Goal: Transaction & Acquisition: Purchase product/service

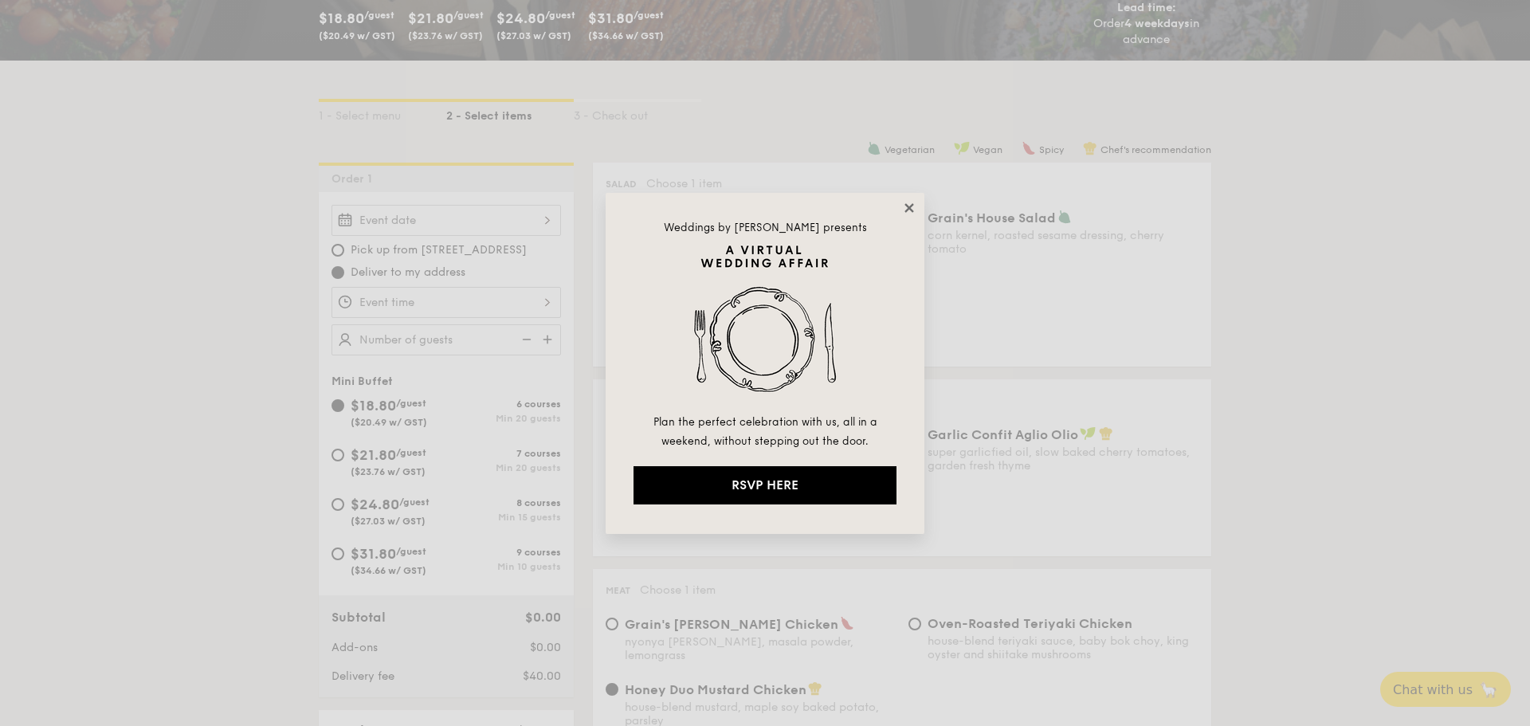
click at [906, 205] on icon at bounding box center [909, 207] width 9 height 9
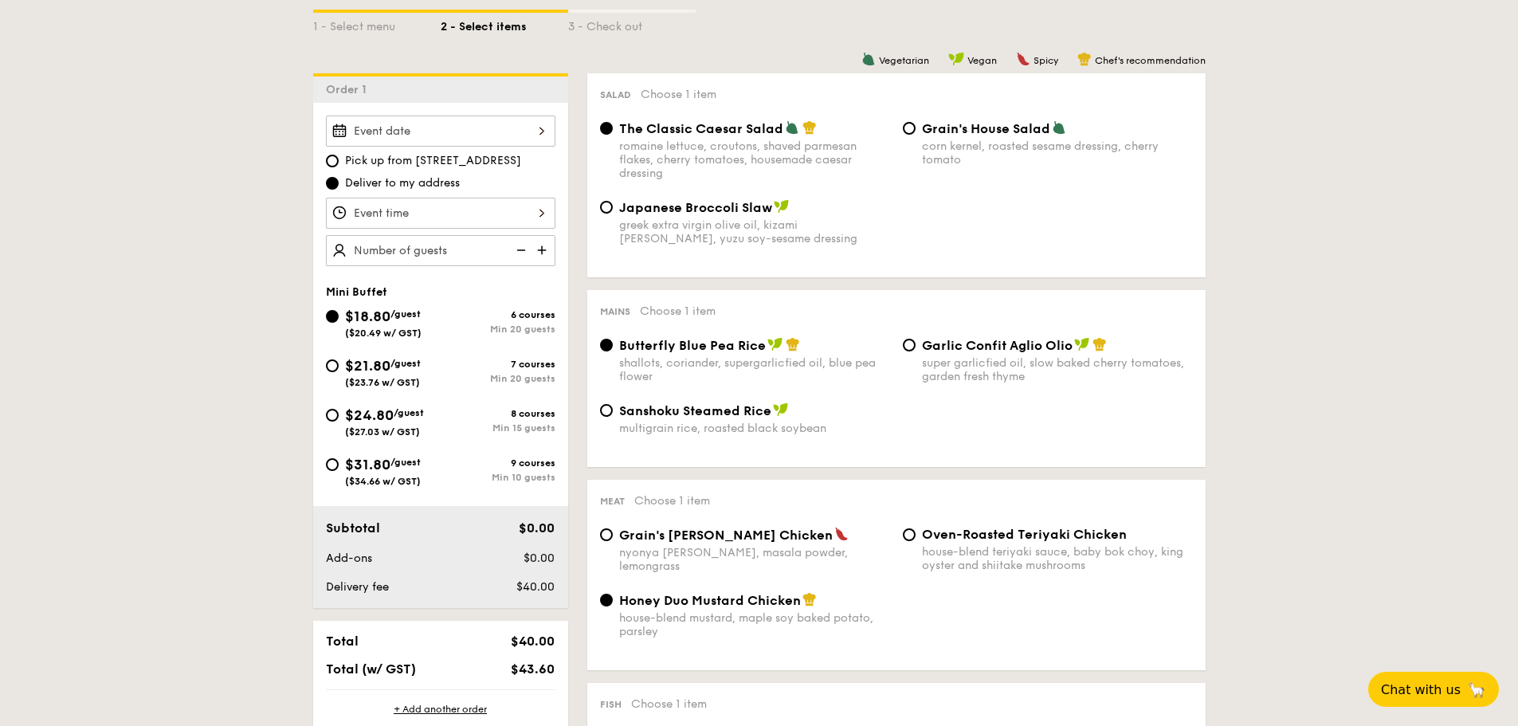
scroll to position [319, 0]
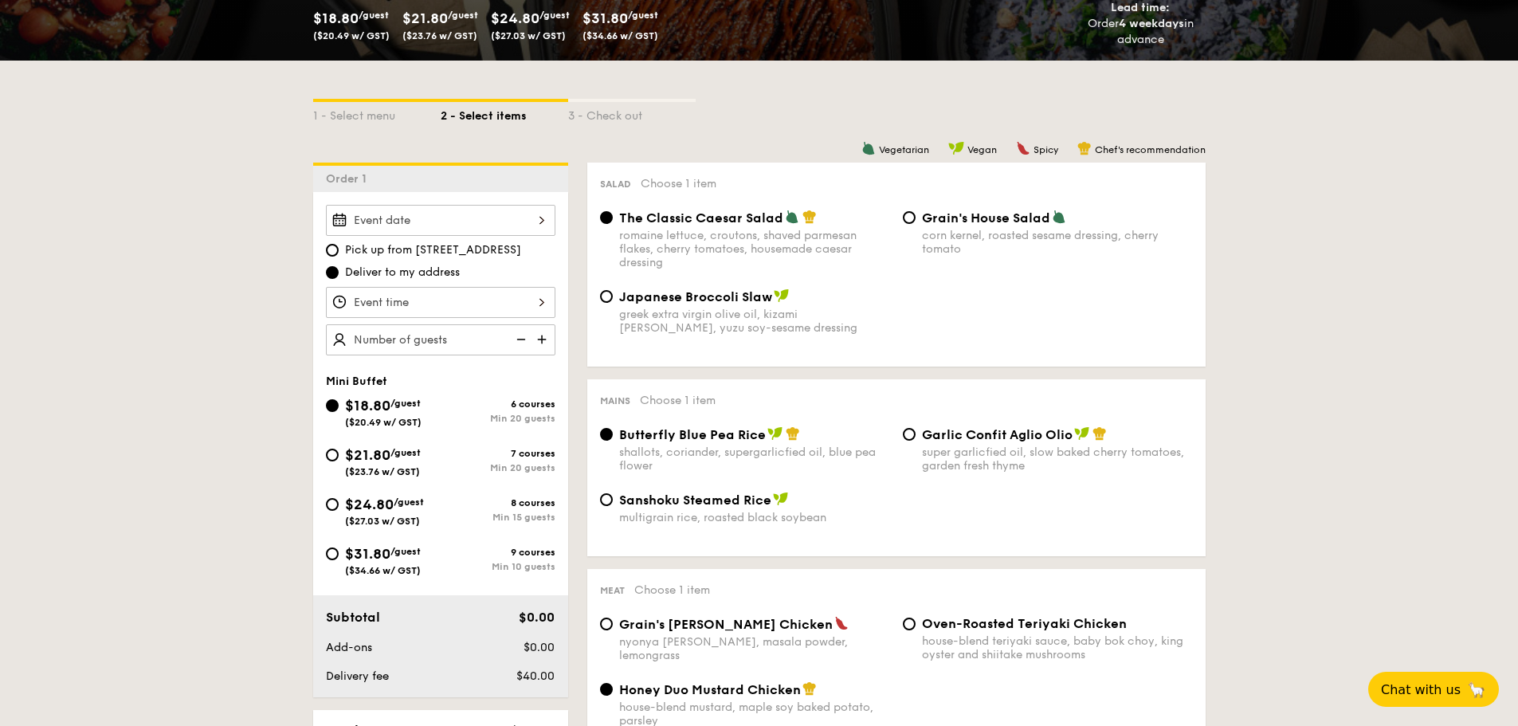
click at [524, 412] on div "6 courses Min 20 guests" at bounding box center [498, 412] width 115 height 26
click at [339, 412] on input "$18.80 /guest ($20.49 w/ GST) 6 courses Min 20 guests" at bounding box center [332, 405] width 13 height 13
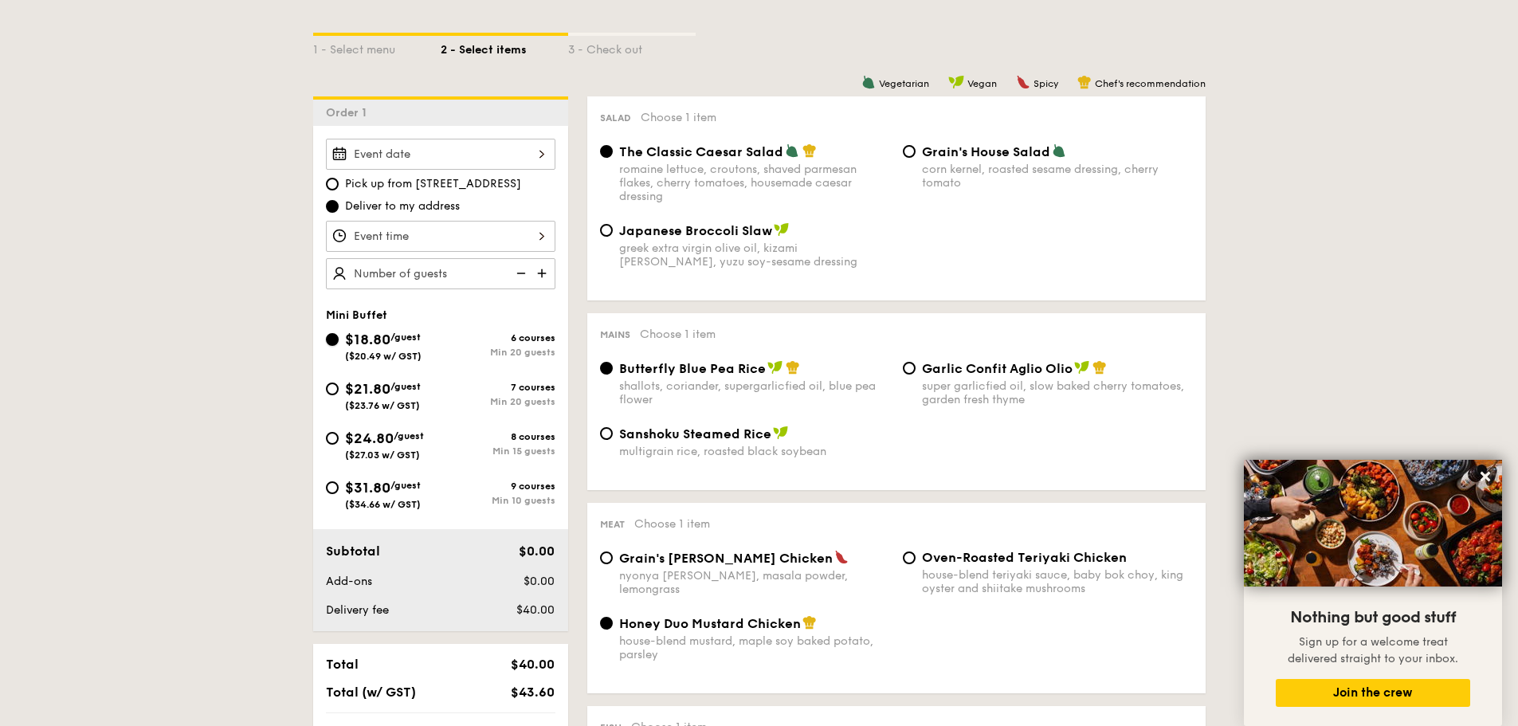
scroll to position [399, 0]
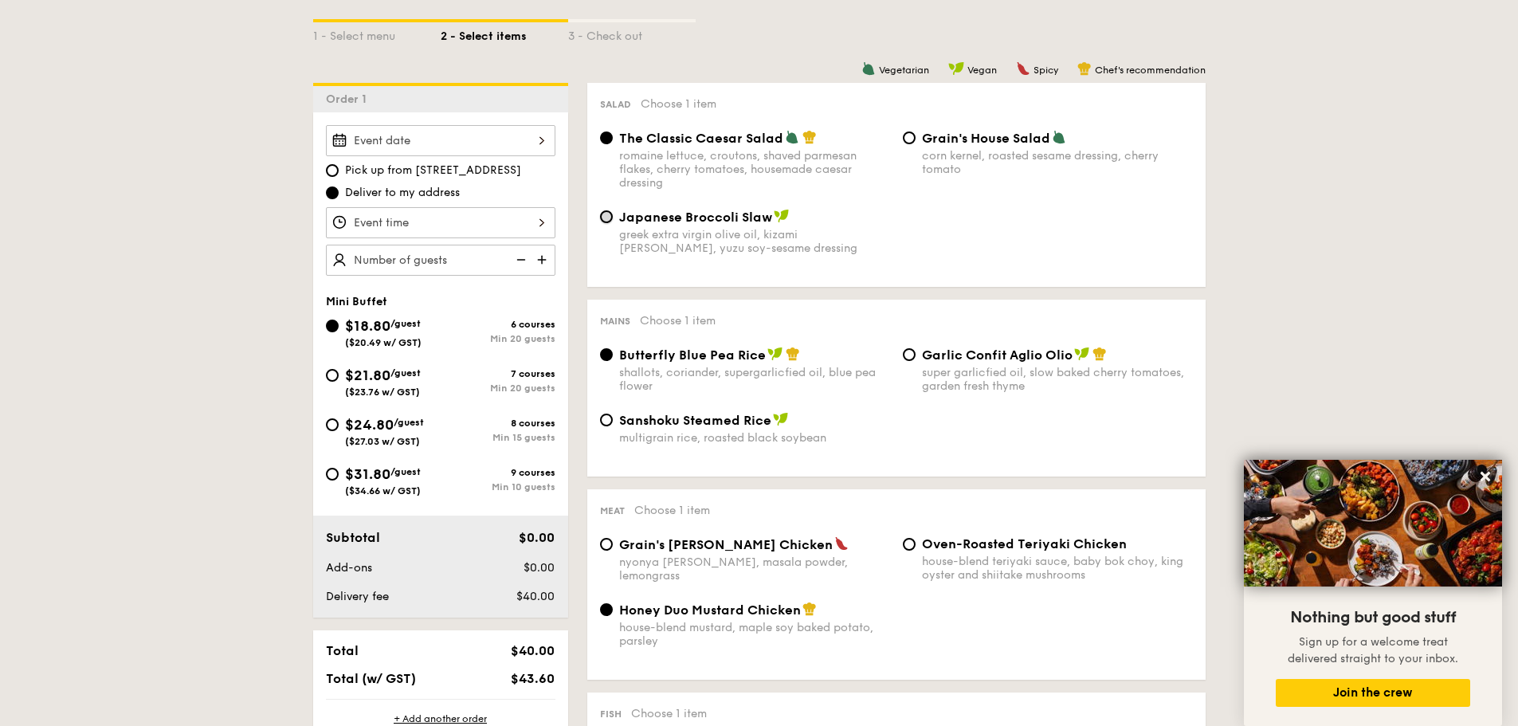
click at [603, 214] on input "Japanese Broccoli Slaw greek extra virgin olive oil, kizami [PERSON_NAME], yuzu…" at bounding box center [606, 216] width 13 height 13
radio input "true"
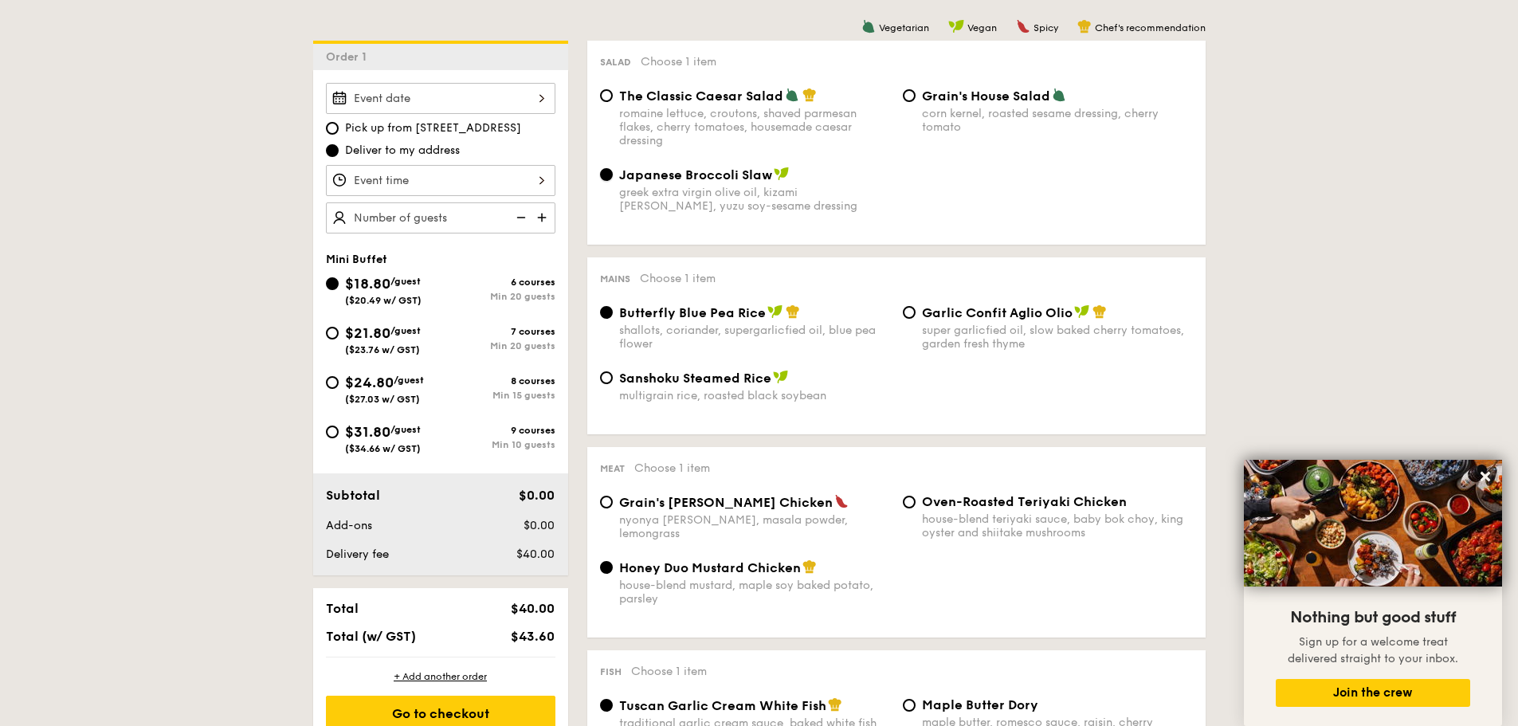
scroll to position [478, 0]
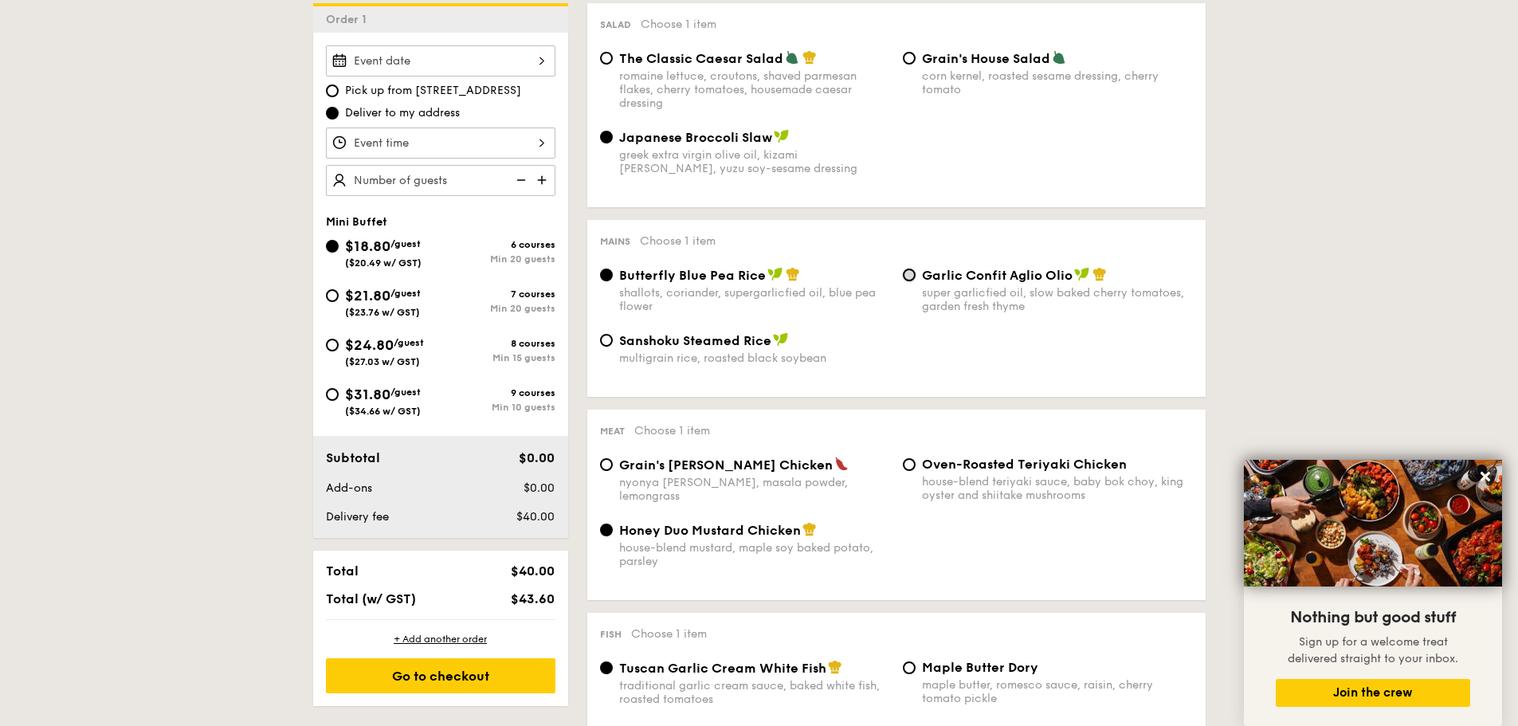
click at [913, 279] on input "Garlic Confit Aglio Olio super garlicfied oil, slow baked cherry tomatoes, gard…" at bounding box center [909, 275] width 13 height 13
radio input "true"
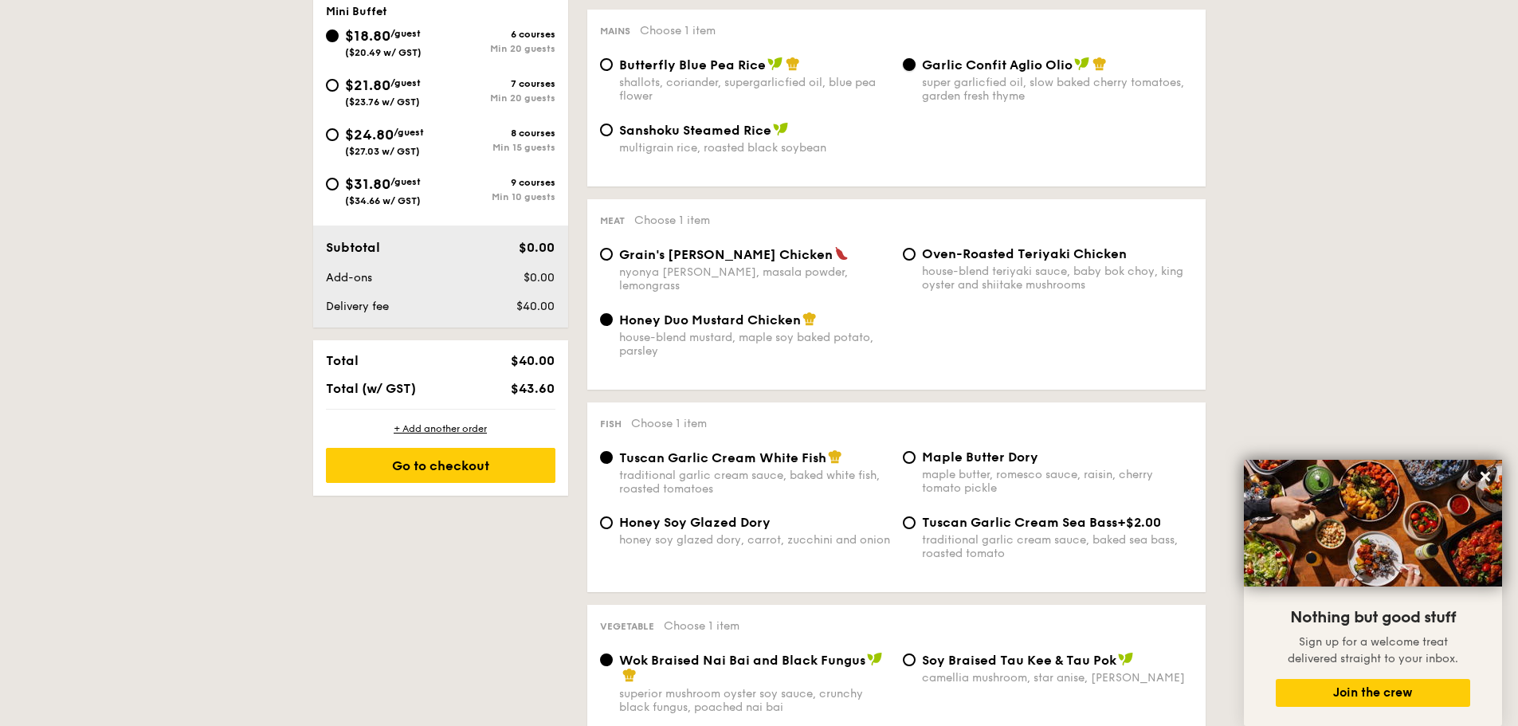
scroll to position [717, 0]
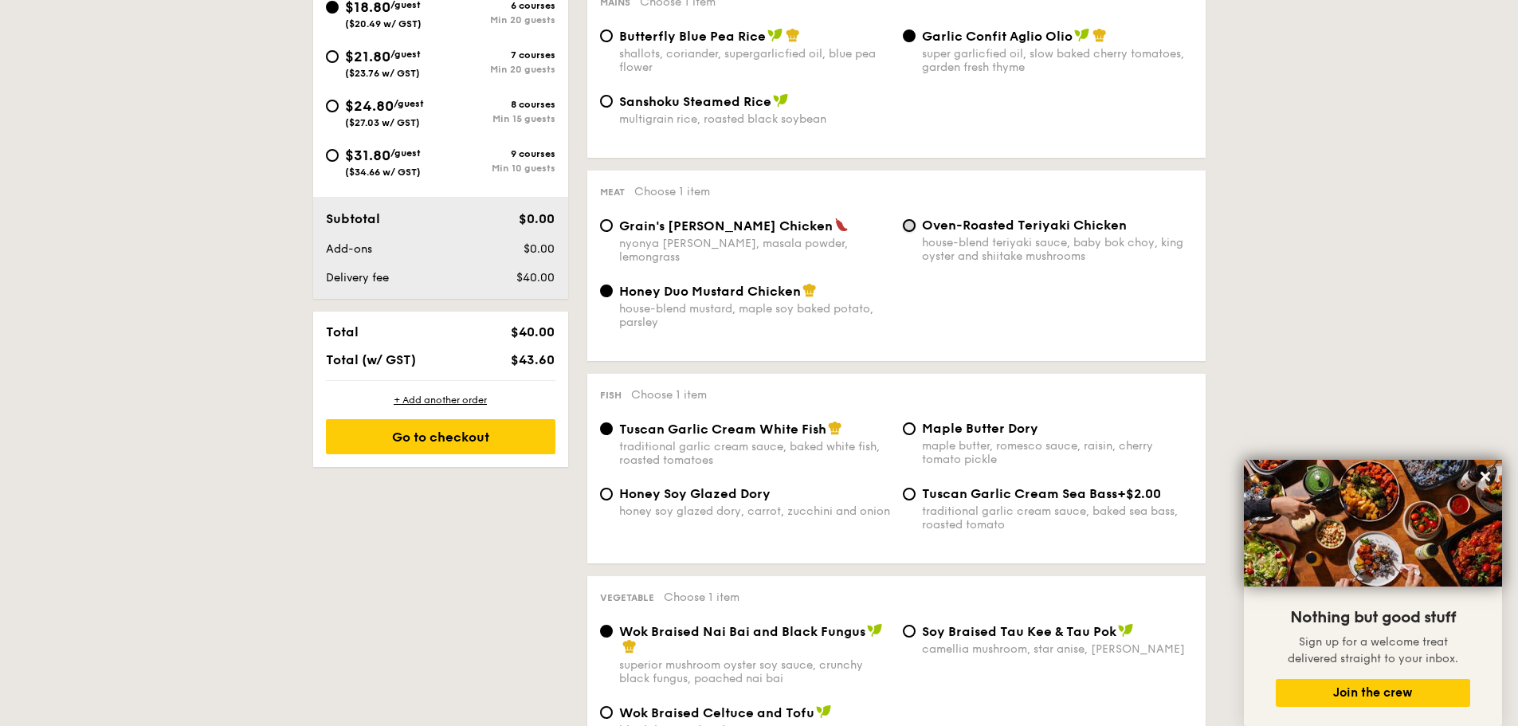
click at [913, 222] on input "Oven-Roasted Teriyaki Chicken house-blend teriyaki sauce, baby bok choy, king o…" at bounding box center [909, 225] width 13 height 13
radio input "true"
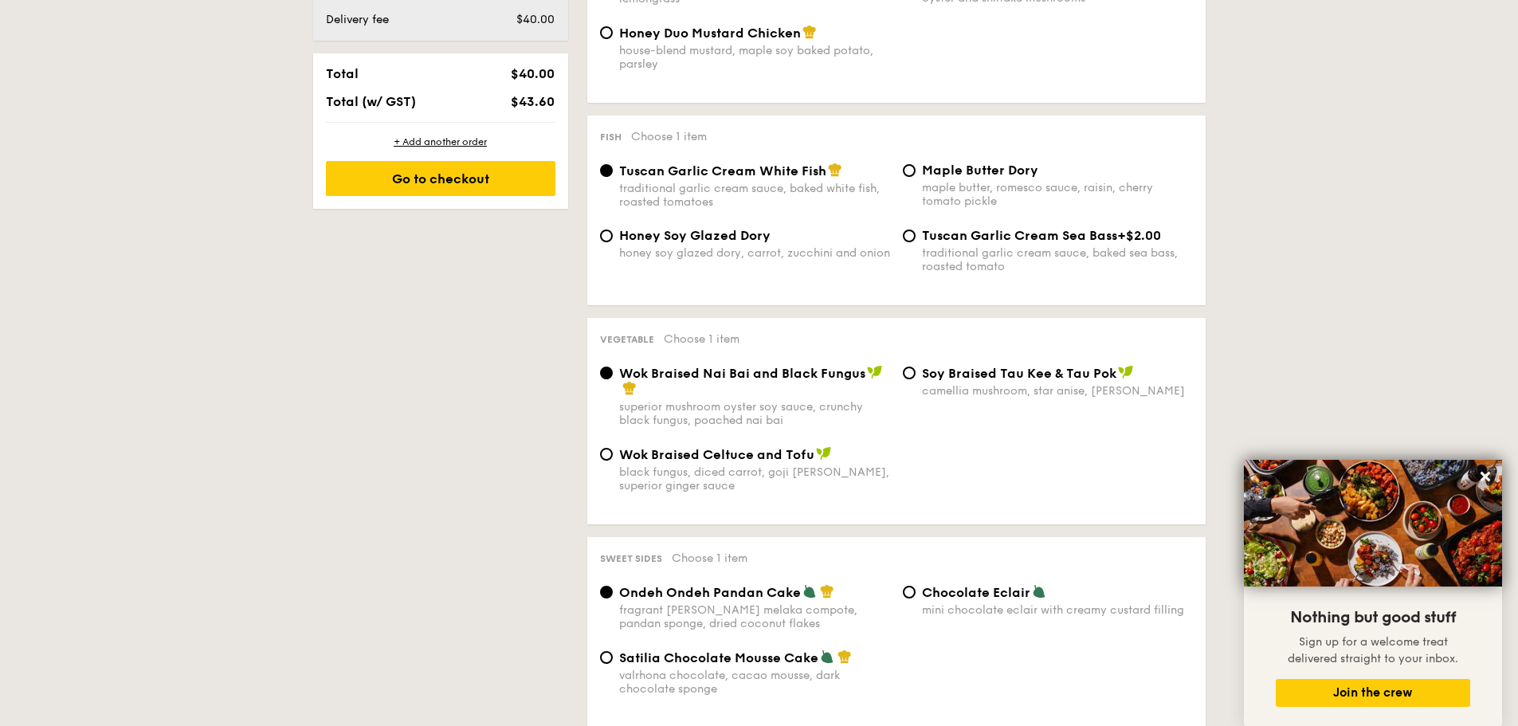
scroll to position [1116, 0]
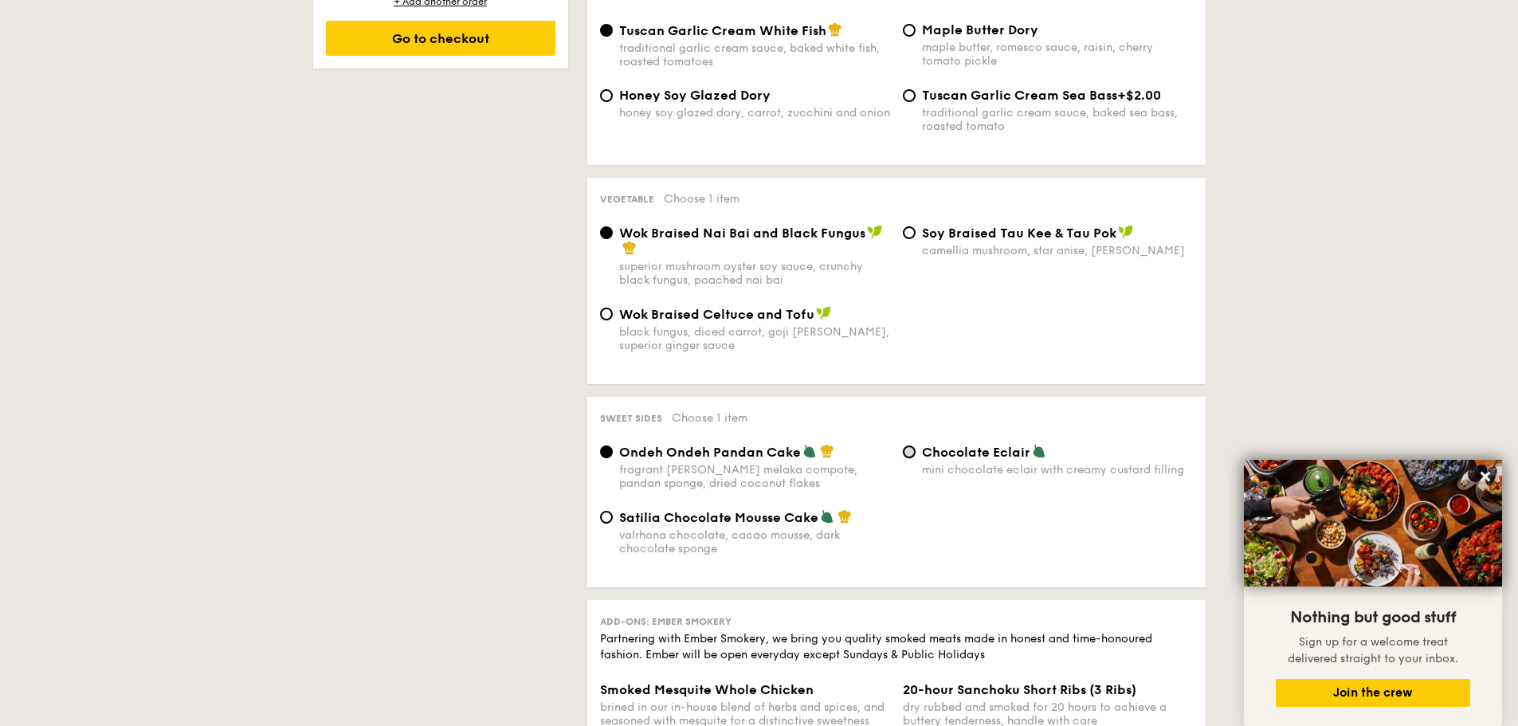
click at [915, 453] on input "Chocolate Eclair mini chocolate eclair with creamy custard filling" at bounding box center [909, 452] width 13 height 13
radio input "true"
click at [609, 451] on input "Ondeh Ondeh Pandan Cake fragrant [PERSON_NAME] melaka compote, pandan sponge, d…" at bounding box center [606, 452] width 13 height 13
radio input "true"
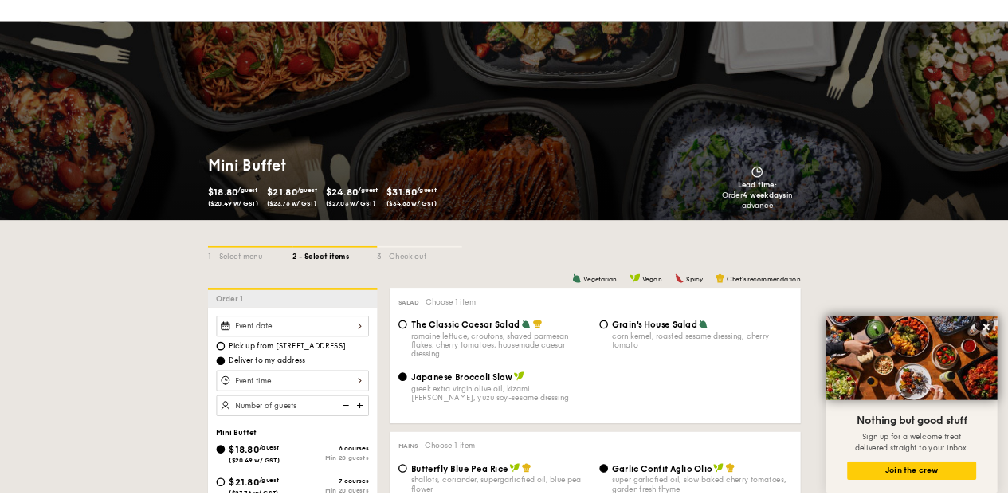
scroll to position [0, 0]
